Goal: Find specific page/section: Find specific page/section

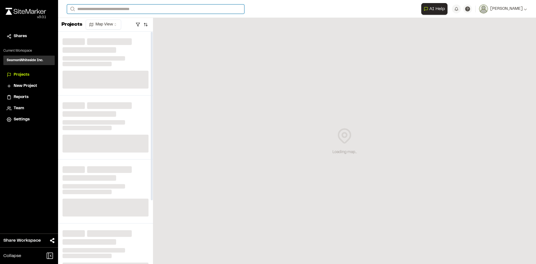
click at [95, 8] on input "Search" at bounding box center [155, 8] width 177 height 9
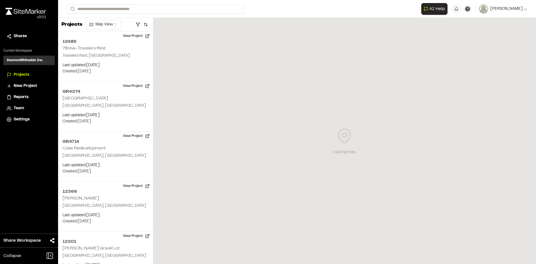
click at [97, 65] on p "12596 [GEOGRAPHIC_DATA]" at bounding box center [187, 65] width 232 height 7
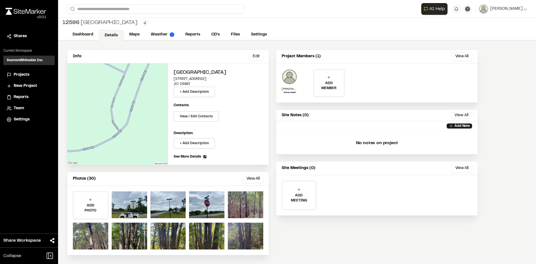
scroll to position [2, 0]
click at [87, 178] on p "Photos (30)" at bounding box center [84, 178] width 23 height 6
drag, startPoint x: 248, startPoint y: 181, endPoint x: 253, endPoint y: 178, distance: 5.5
click at [251, 180] on button "View All" at bounding box center [253, 178] width 20 height 9
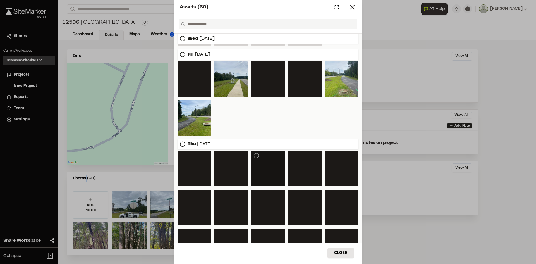
scroll to position [161, 0]
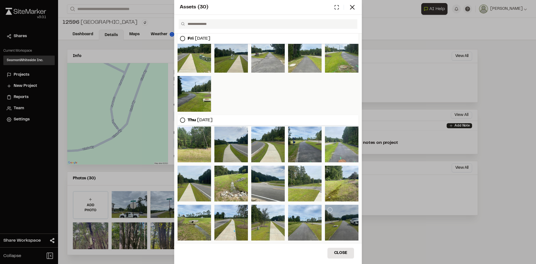
click at [329, 223] on div at bounding box center [342, 223] width 34 height 36
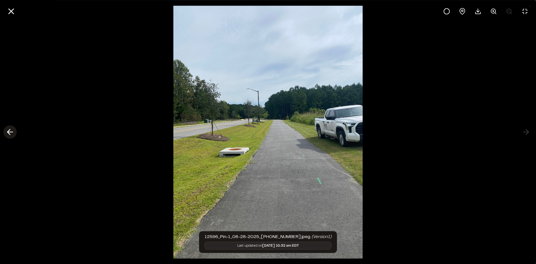
click at [11, 133] on icon at bounding box center [10, 131] width 9 height 9
